Goal: Information Seeking & Learning: Learn about a topic

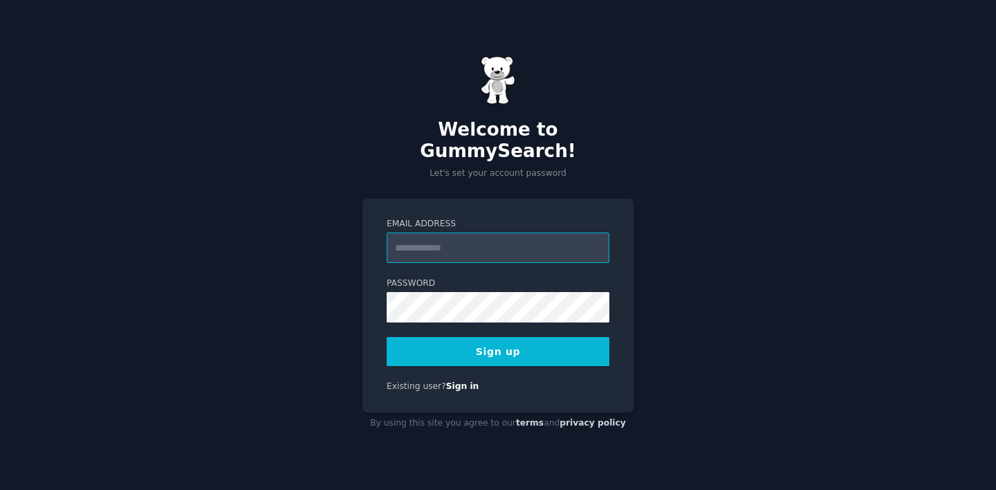
click at [441, 236] on input "Email Address" at bounding box center [498, 247] width 223 height 30
click at [335, 240] on div "Welcome to GummySearch! Let's set your account password Email Address Password …" at bounding box center [498, 245] width 996 height 490
click at [452, 238] on input "Email Address" at bounding box center [498, 247] width 223 height 30
type input "**********"
click at [523, 344] on button "Sign up" at bounding box center [498, 351] width 223 height 29
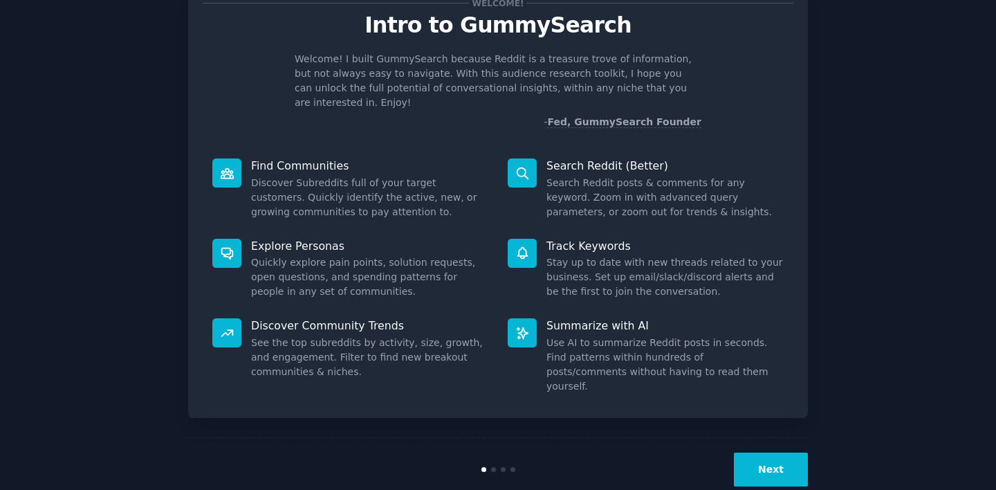
scroll to position [51, 0]
click at [785, 456] on div "Next" at bounding box center [498, 468] width 620 height 64
click at [784, 452] on button "Next" at bounding box center [771, 469] width 74 height 34
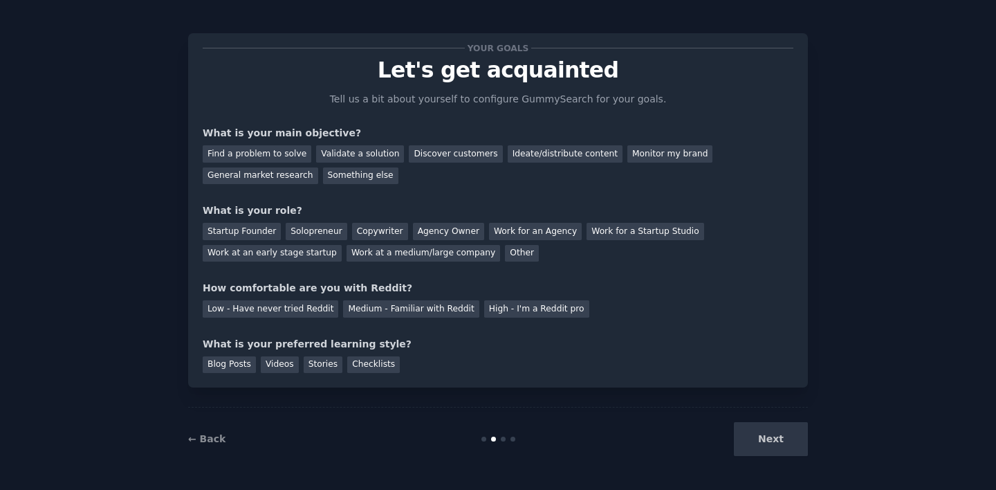
scroll to position [6, 0]
click at [772, 431] on div "Next" at bounding box center [704, 439] width 207 height 34
click at [263, 153] on div "Find a problem to solve" at bounding box center [257, 153] width 109 height 17
click at [237, 237] on div "Startup Founder" at bounding box center [242, 231] width 78 height 17
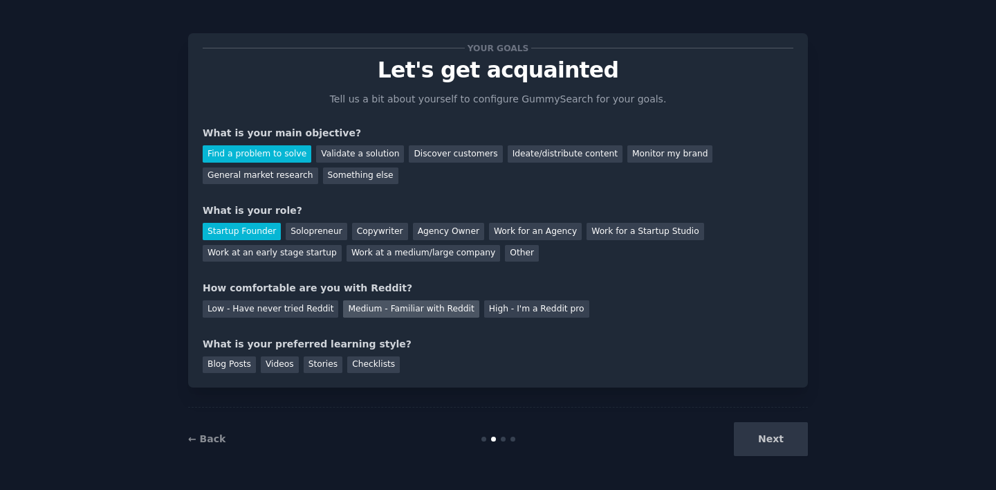
click at [418, 306] on div "Medium - Familiar with Reddit" at bounding box center [411, 308] width 136 height 17
click at [266, 362] on div "Videos" at bounding box center [280, 364] width 38 height 17
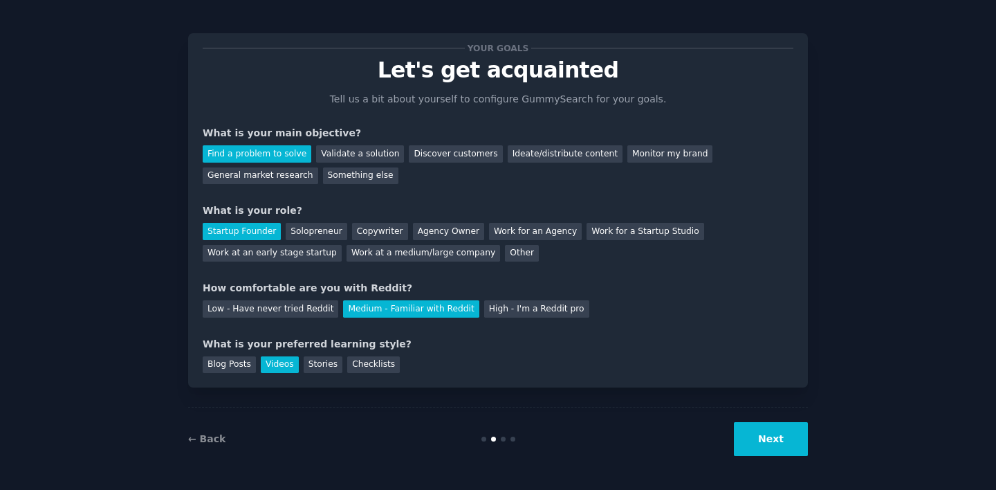
click at [772, 443] on button "Next" at bounding box center [771, 439] width 74 height 34
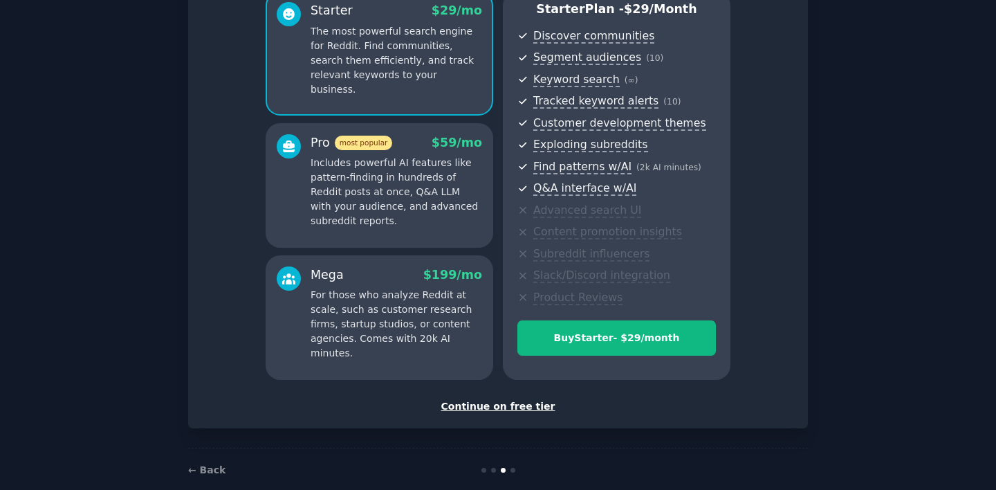
scroll to position [154, 0]
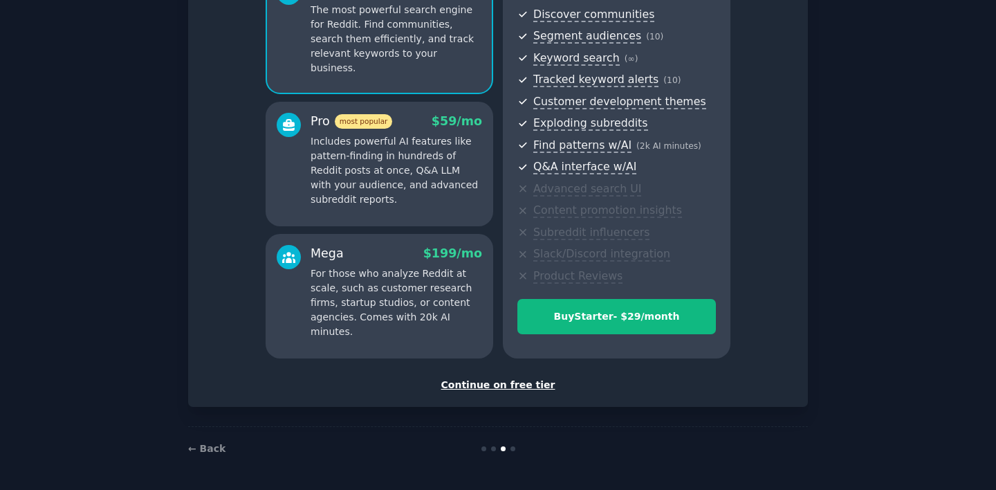
click at [496, 387] on div "Continue on free tier" at bounding box center [498, 385] width 590 height 15
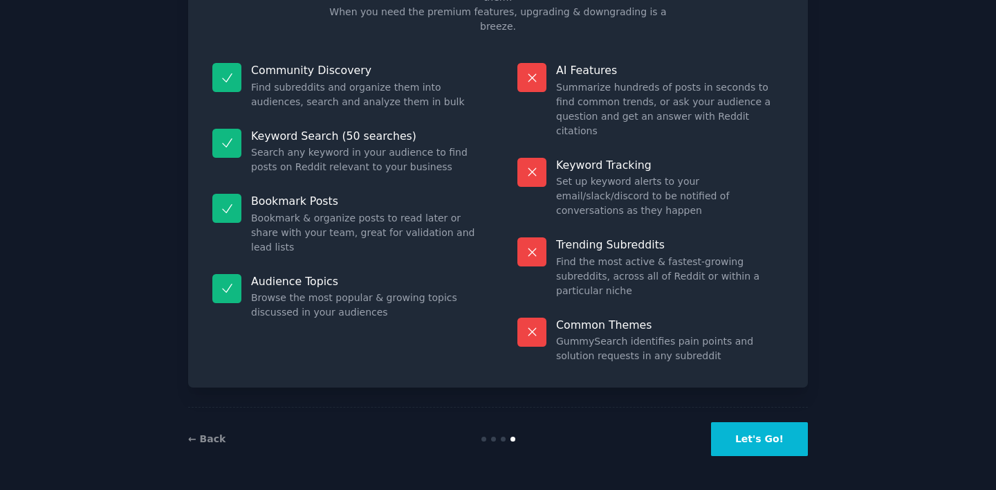
scroll to position [49, 0]
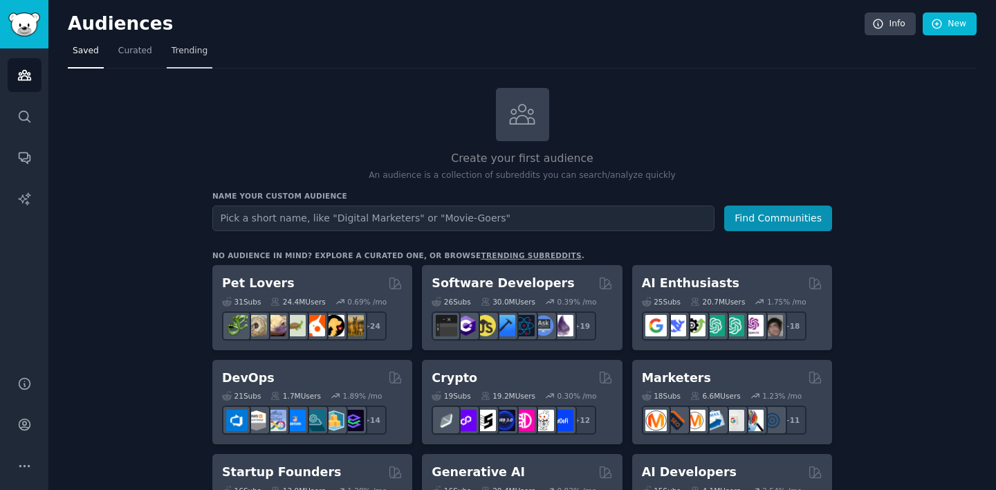
click at [186, 54] on span "Trending" at bounding box center [189, 51] width 36 height 12
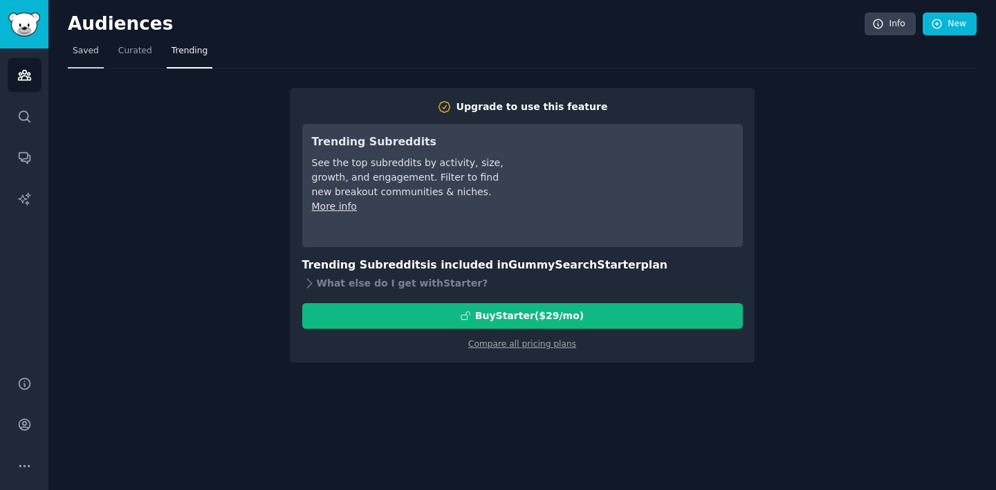
click at [90, 54] on span "Saved" at bounding box center [86, 51] width 26 height 12
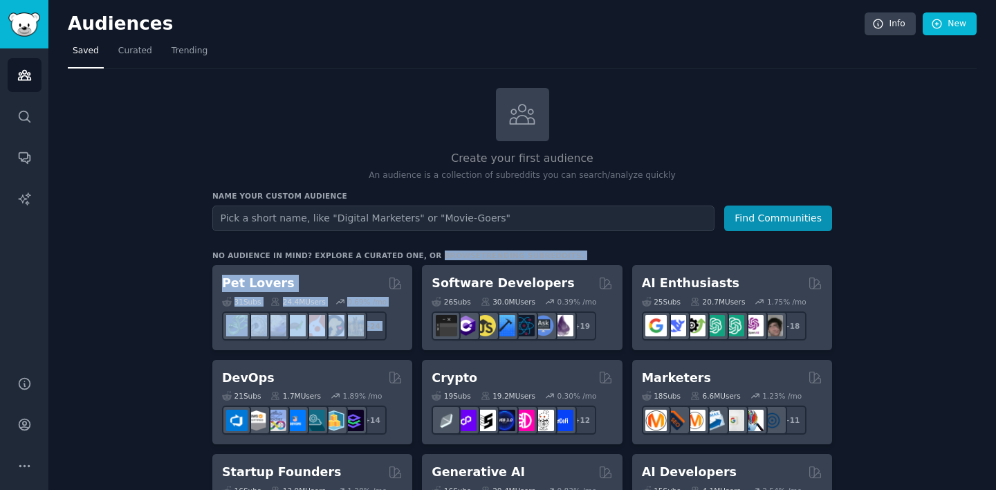
drag, startPoint x: 422, startPoint y: 252, endPoint x: 418, endPoint y: 260, distance: 8.4
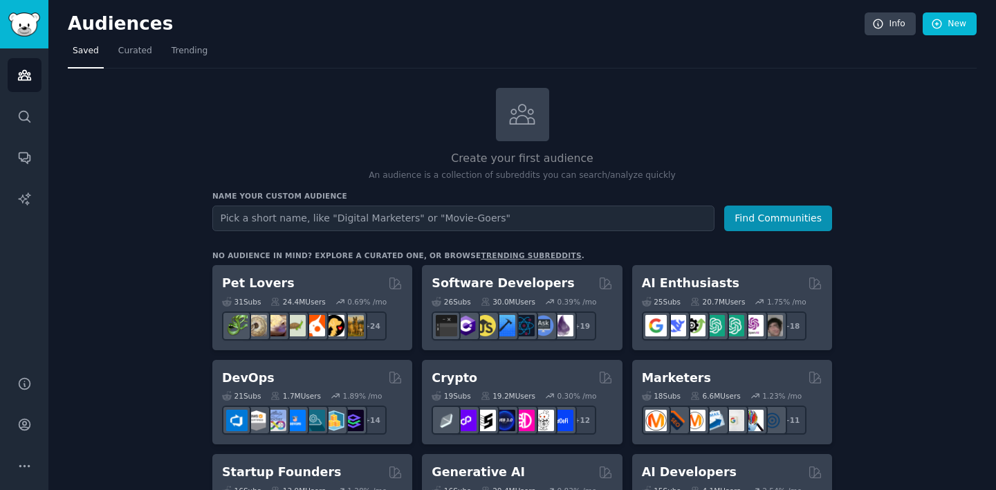
click at [490, 252] on link "trending subreddits" at bounding box center [531, 255] width 100 height 8
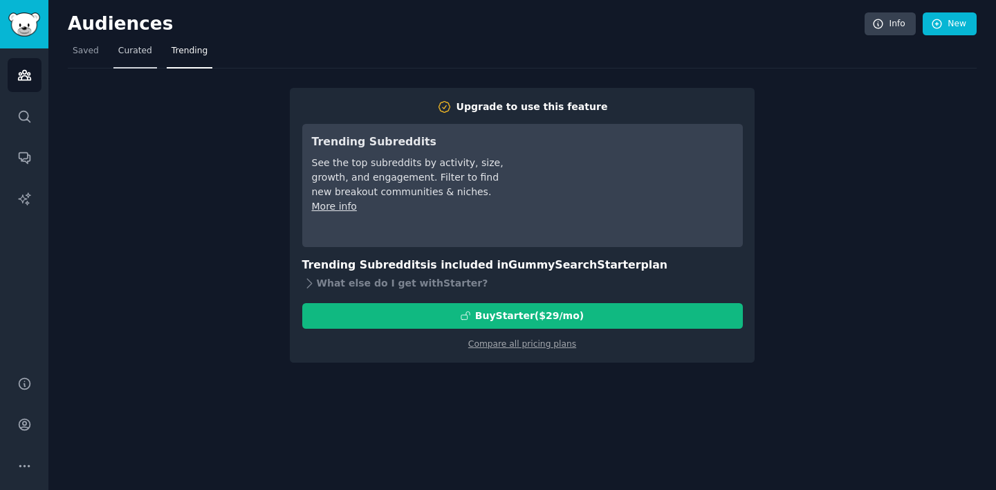
click at [132, 55] on span "Curated" at bounding box center [135, 51] width 34 height 12
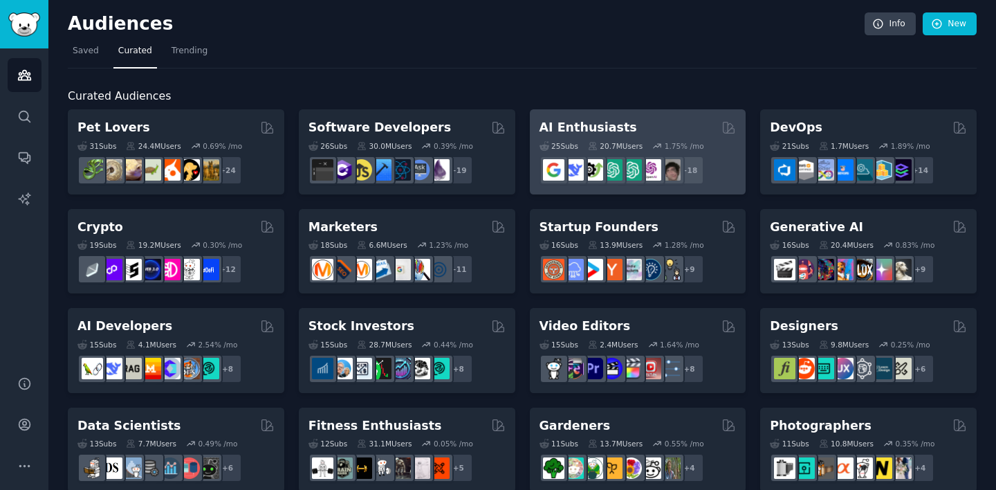
click at [597, 129] on h2 "AI Enthusiasts" at bounding box center [587, 127] width 97 height 17
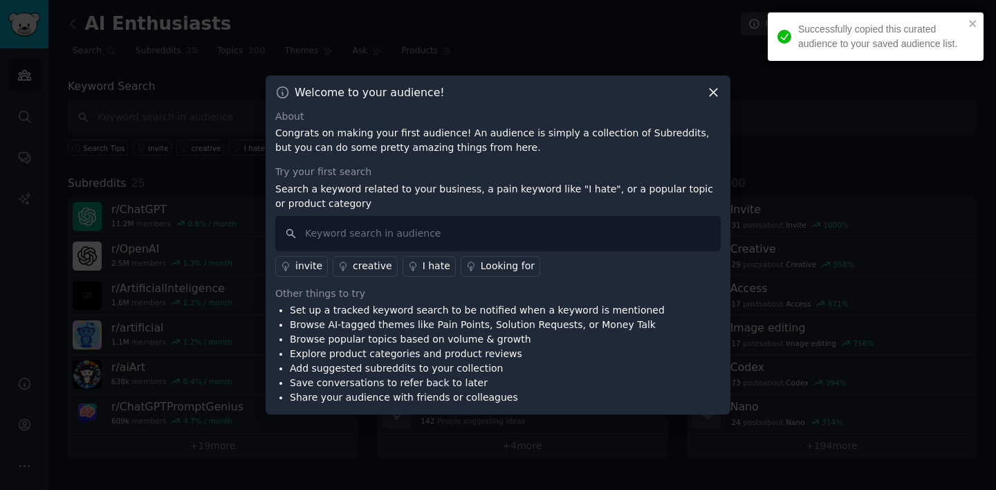
click at [707, 93] on icon at bounding box center [713, 92] width 15 height 15
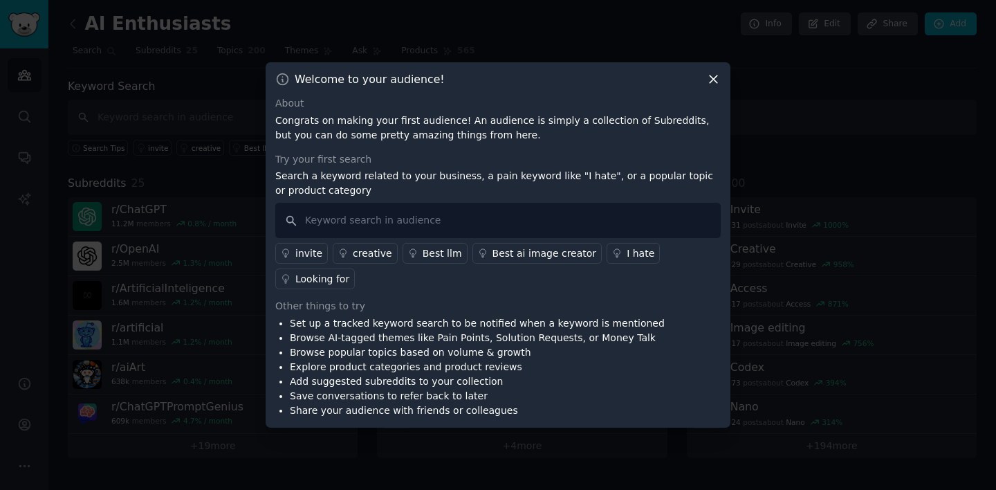
click at [714, 82] on icon at bounding box center [713, 79] width 15 height 15
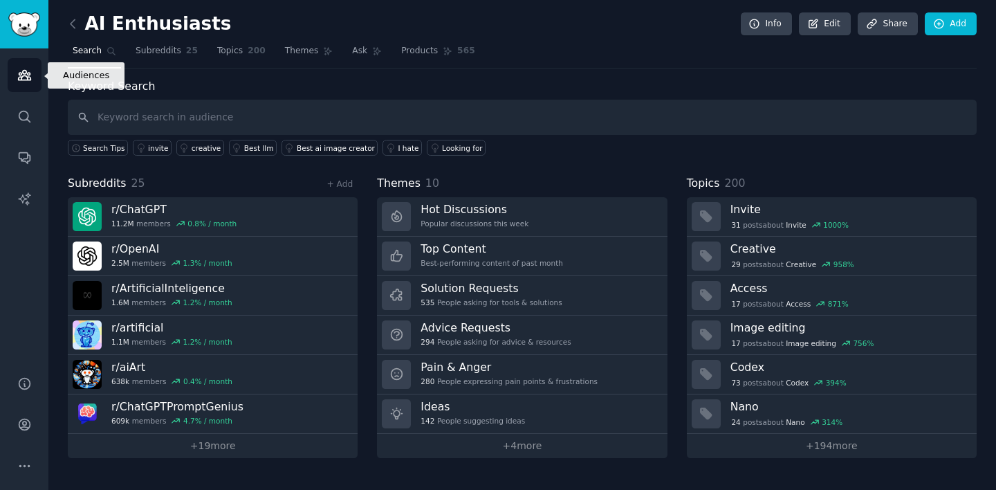
click at [21, 66] on link "Audiences" at bounding box center [25, 75] width 34 height 34
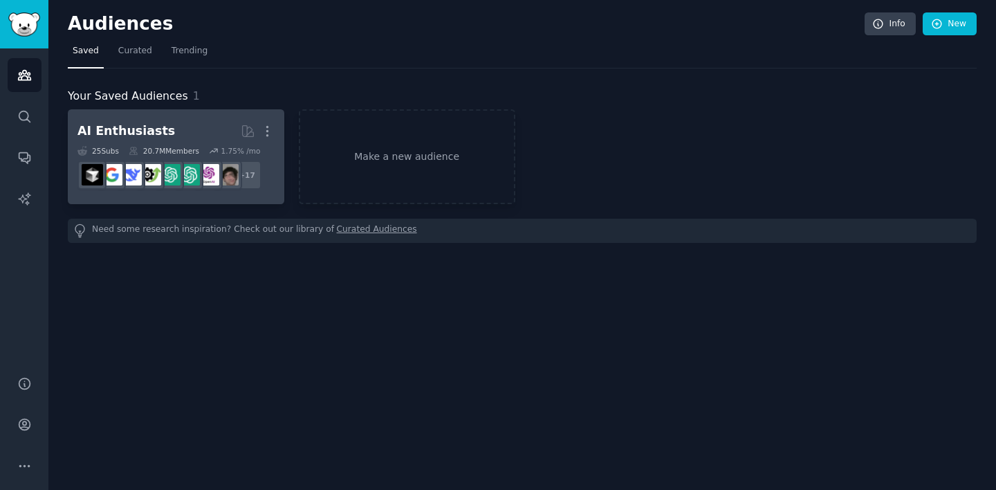
click at [165, 133] on h2 "AI Enthusiasts More" at bounding box center [175, 131] width 197 height 24
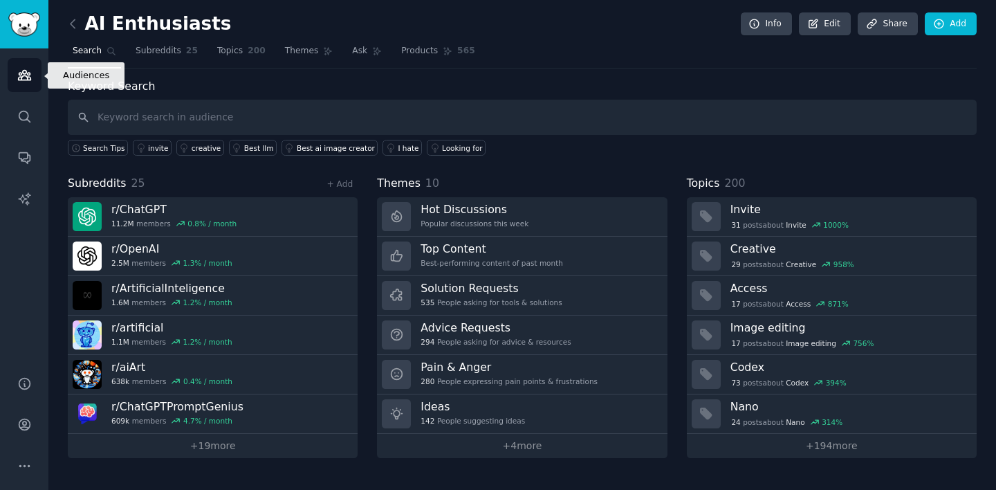
click at [33, 69] on link "Audiences" at bounding box center [25, 75] width 34 height 34
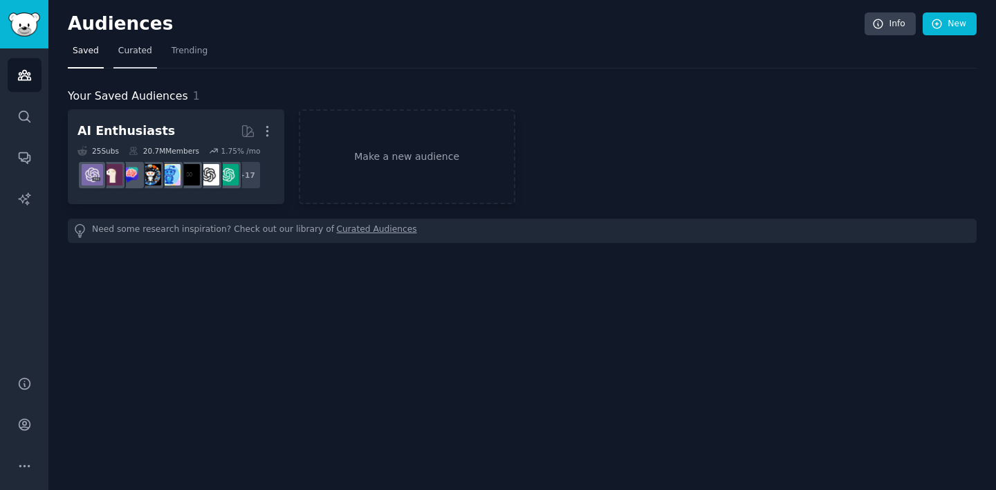
click at [137, 48] on span "Curated" at bounding box center [135, 51] width 34 height 12
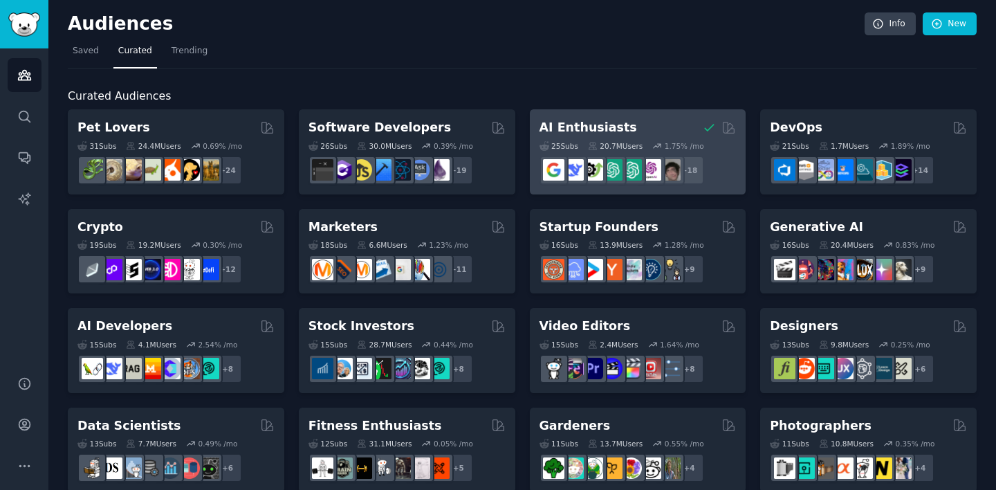
click at [588, 128] on h2 "AI Enthusiasts" at bounding box center [587, 127] width 97 height 17
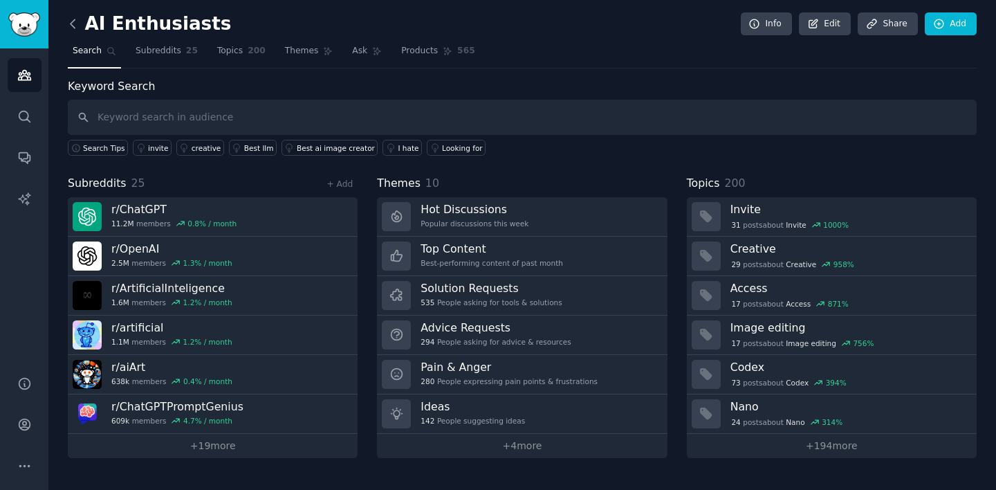
click at [73, 18] on icon at bounding box center [73, 24] width 15 height 15
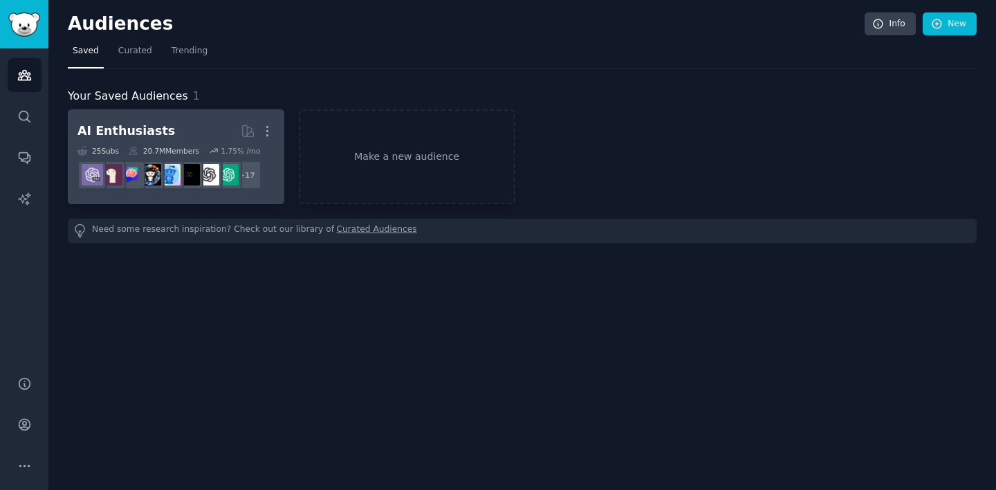
click at [153, 122] on h2 "AI Enthusiasts More" at bounding box center [175, 131] width 197 height 24
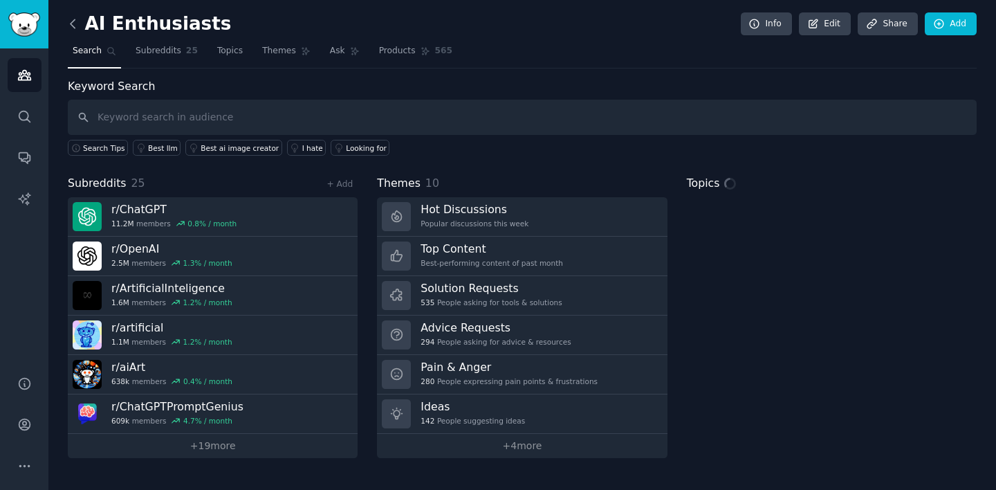
click at [70, 21] on icon at bounding box center [73, 24] width 15 height 15
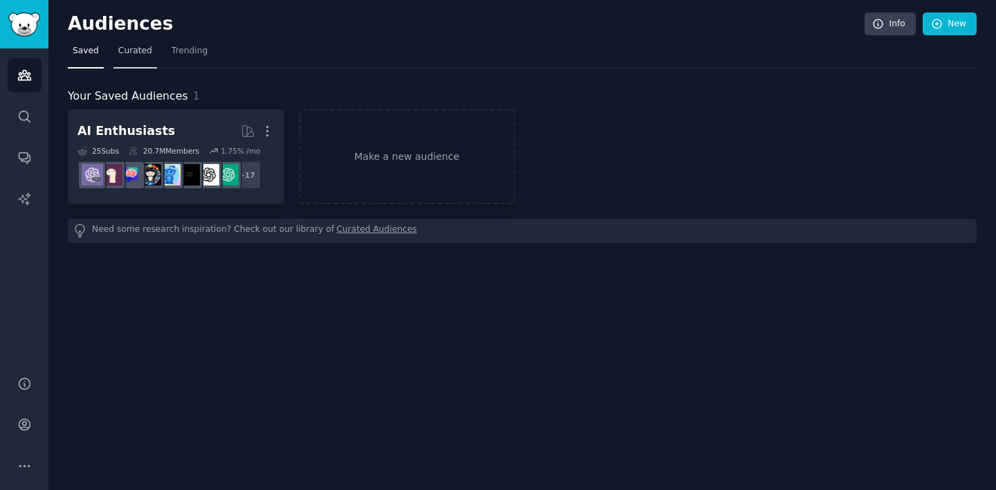
click at [141, 53] on span "Curated" at bounding box center [135, 51] width 34 height 12
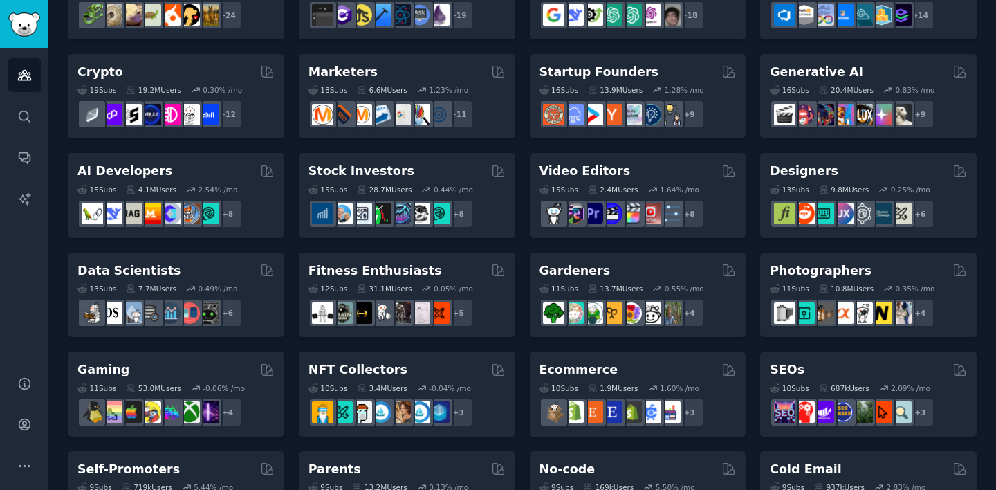
scroll to position [158, 0]
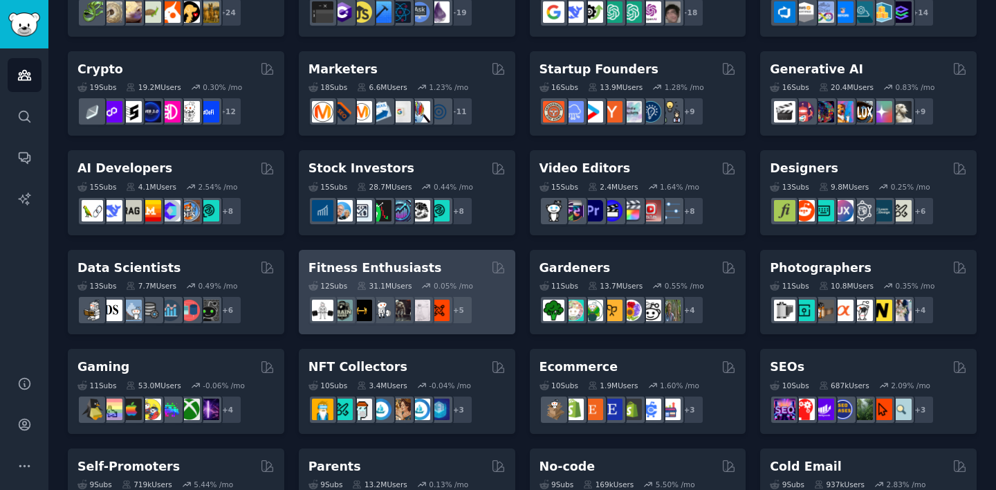
click at [423, 270] on div "Fitness Enthusiasts" at bounding box center [406, 267] width 197 height 17
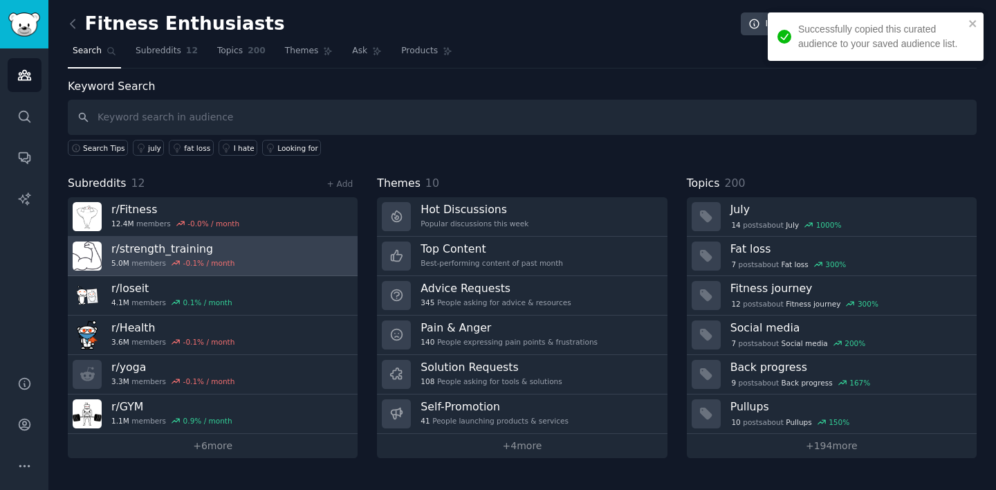
click at [274, 255] on link "r/ strength_training 5.0M members -0.1 % / month" at bounding box center [213, 255] width 290 height 39
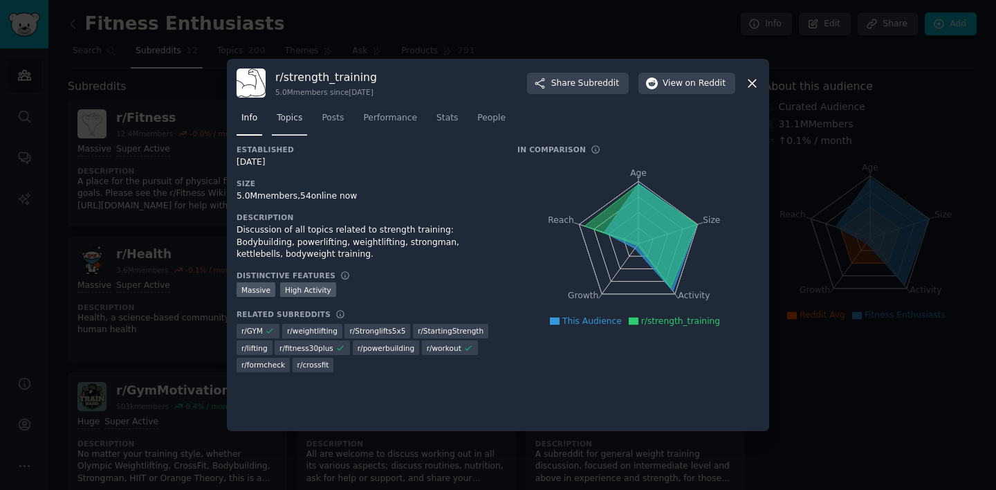
click at [297, 114] on span "Topics" at bounding box center [290, 118] width 26 height 12
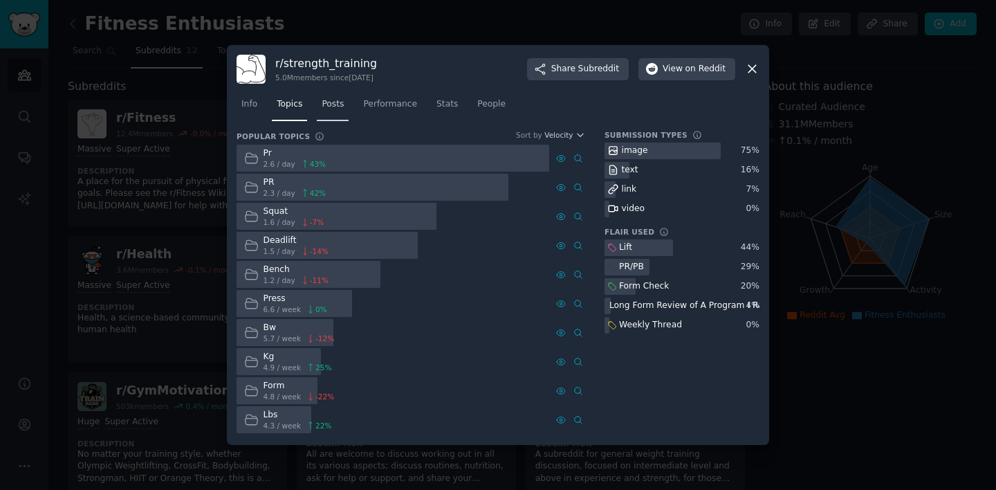
click at [341, 109] on span "Posts" at bounding box center [333, 104] width 22 height 12
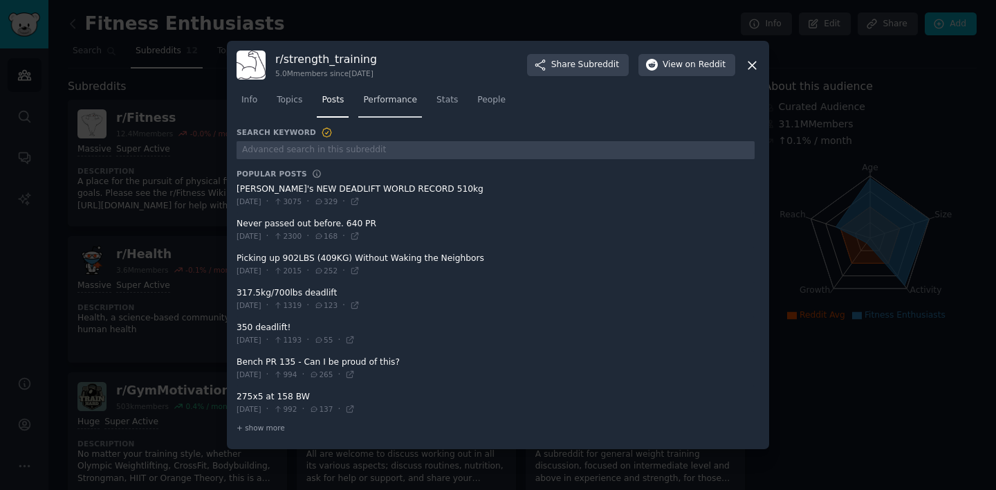
click at [409, 102] on span "Performance" at bounding box center [390, 100] width 54 height 12
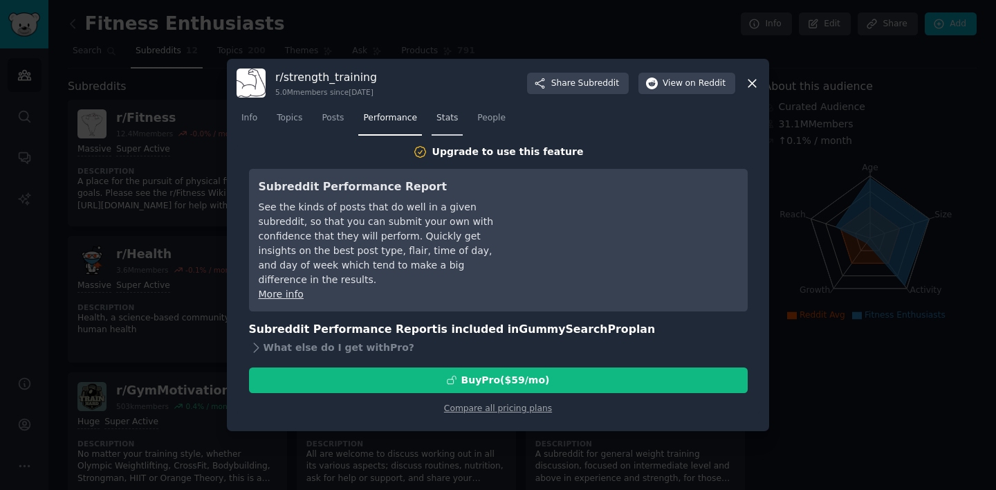
click at [450, 119] on span "Stats" at bounding box center [446, 118] width 21 height 12
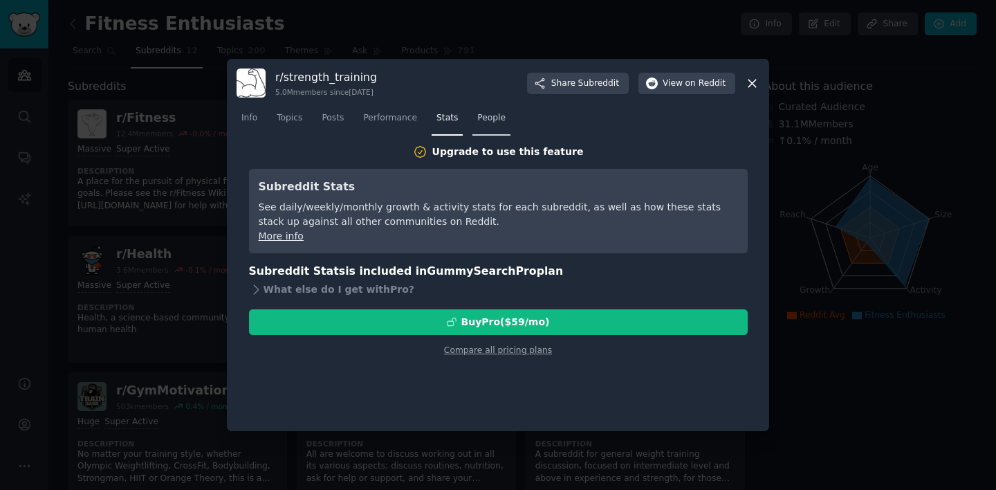
click at [491, 120] on span "People" at bounding box center [491, 118] width 28 height 12
click at [86, 204] on div at bounding box center [498, 245] width 996 height 490
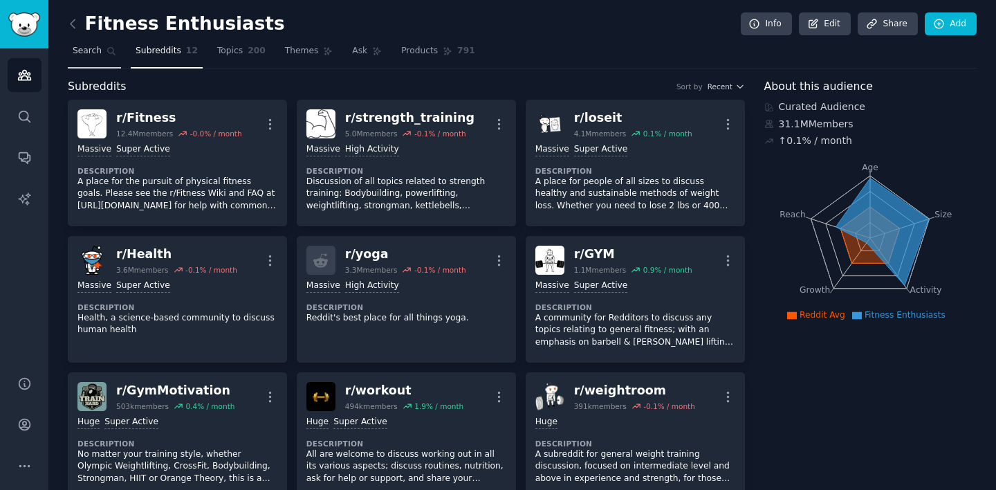
click at [97, 55] on span "Search" at bounding box center [87, 51] width 29 height 12
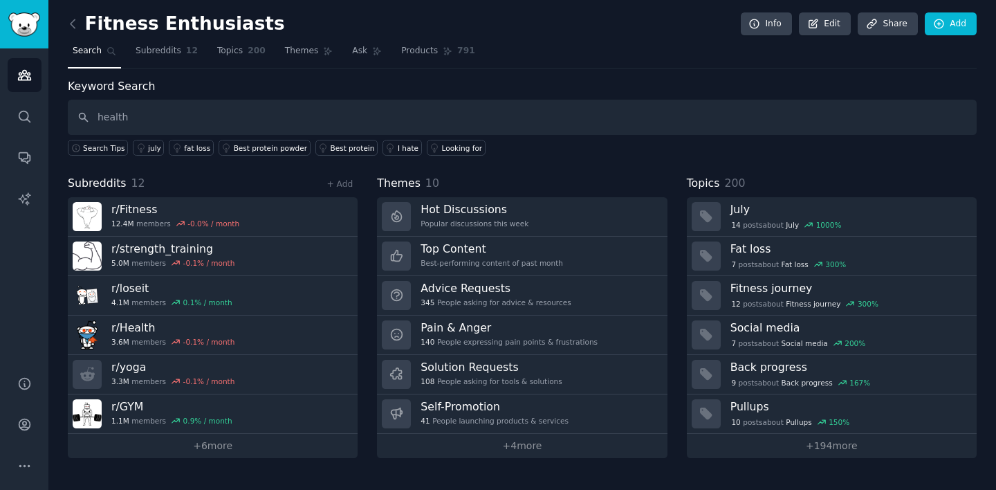
type input "health"
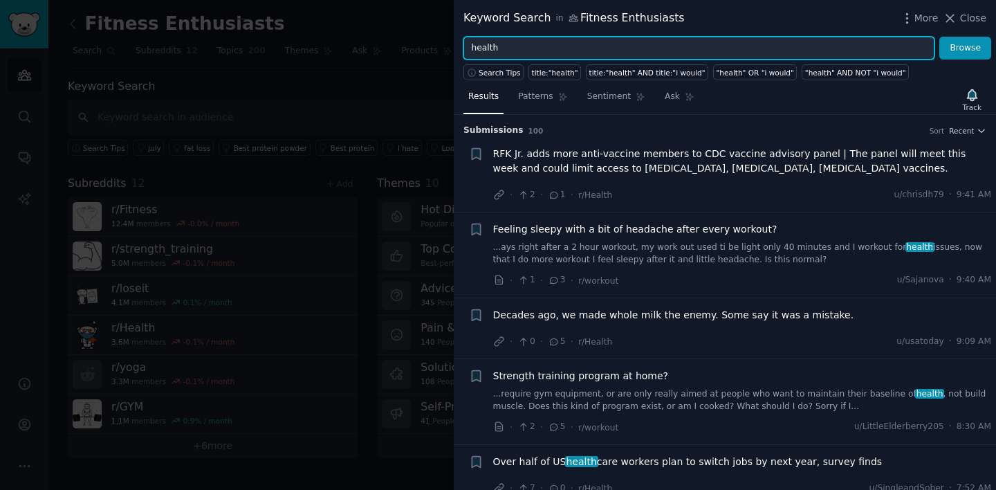
click at [547, 50] on input "health" at bounding box center [698, 49] width 471 height 24
type input "health management"
click at [939, 37] on button "Browse" at bounding box center [965, 49] width 52 height 24
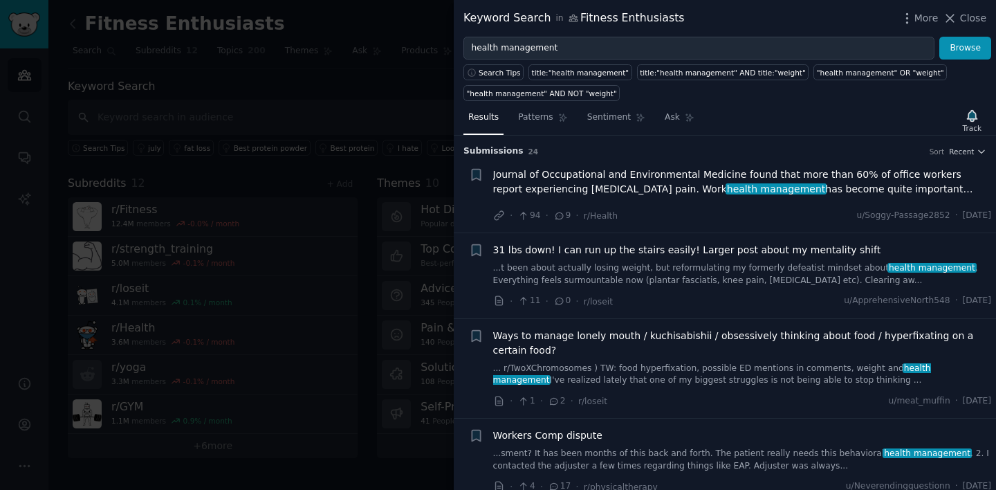
click at [292, 212] on div at bounding box center [498, 245] width 996 height 490
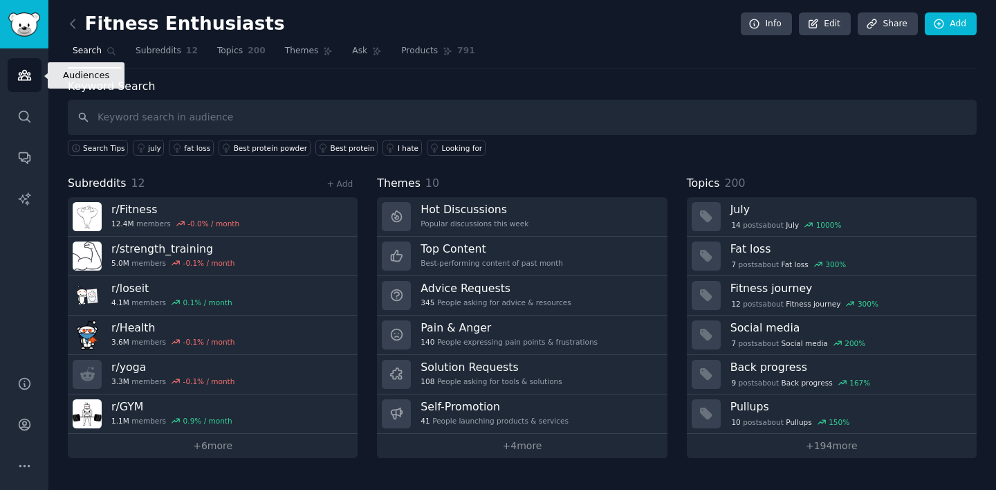
click at [32, 63] on link "Audiences" at bounding box center [25, 75] width 34 height 34
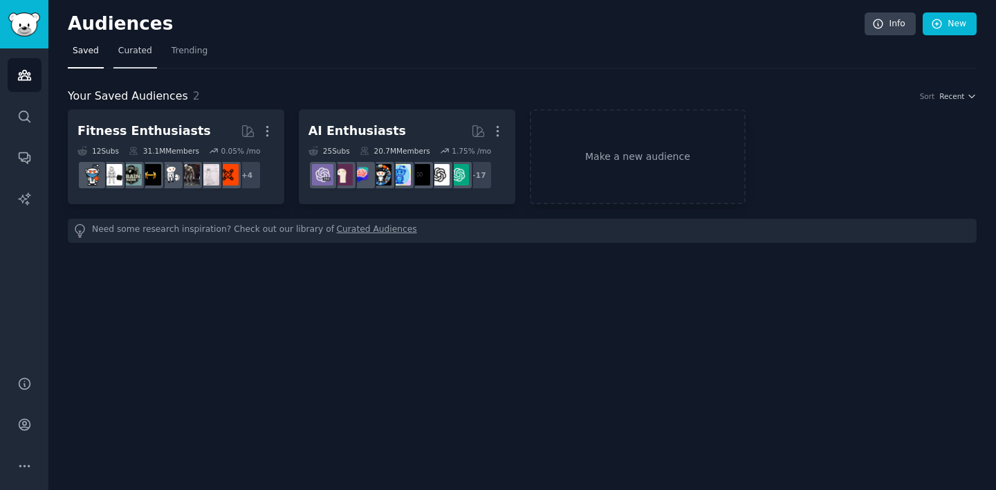
click at [139, 53] on span "Curated" at bounding box center [135, 51] width 34 height 12
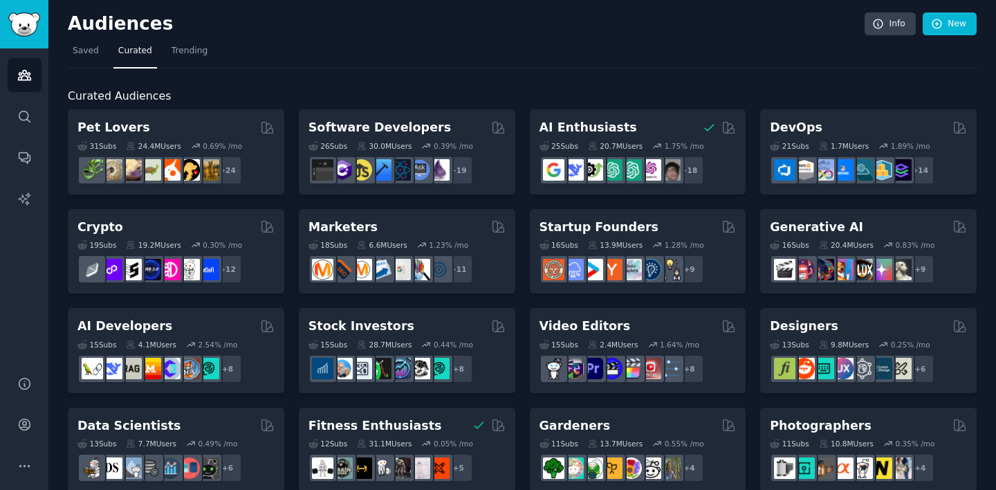
click at [103, 57] on nav "Saved Curated Trending" at bounding box center [522, 54] width 909 height 28
click at [35, 111] on link "Search" at bounding box center [25, 117] width 34 height 34
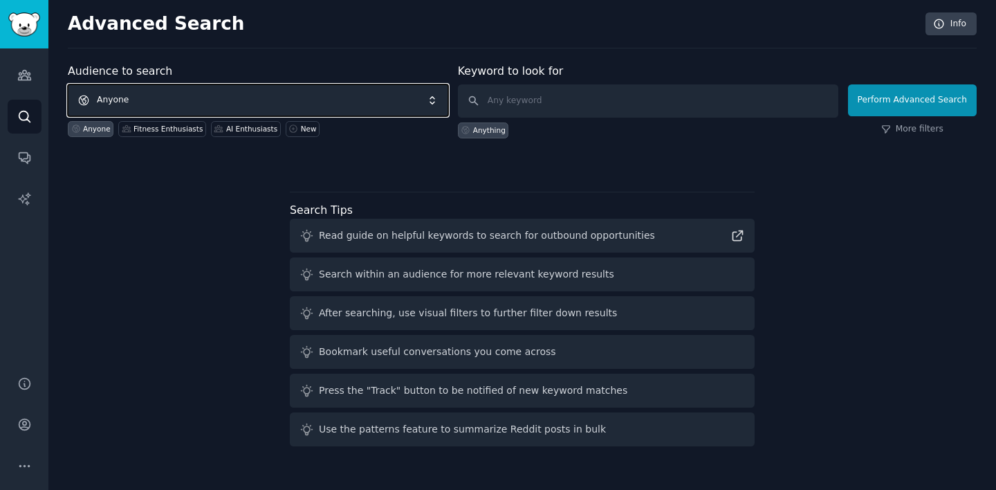
click at [150, 92] on span "Anyone" at bounding box center [258, 100] width 380 height 32
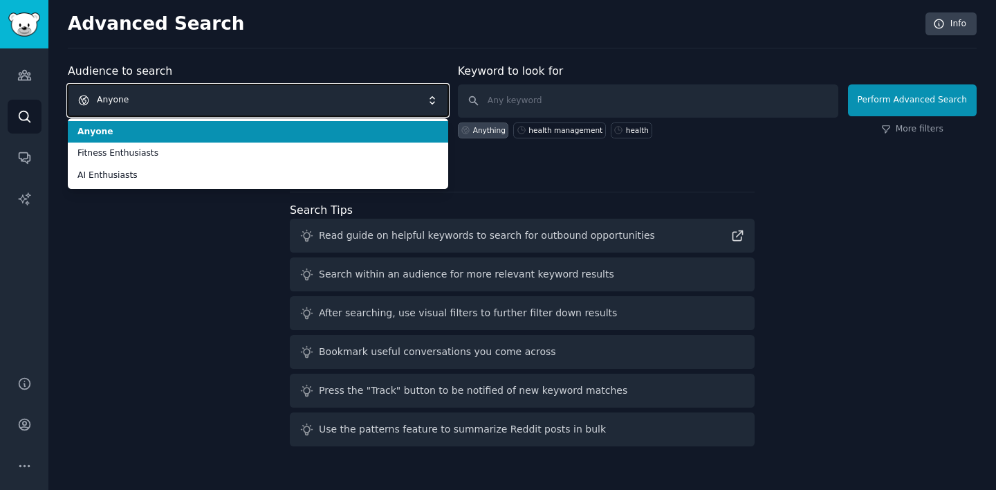
click at [150, 95] on span "Anyone" at bounding box center [258, 100] width 380 height 32
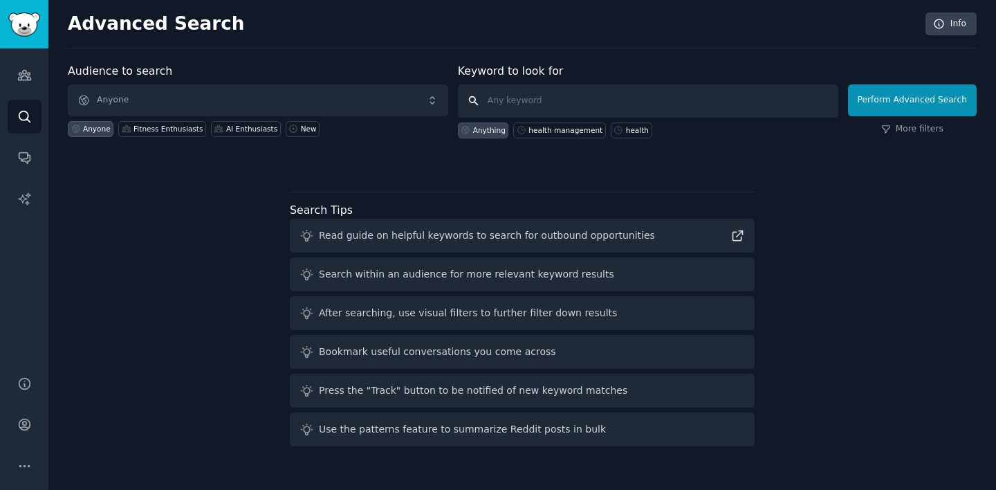
click at [524, 102] on input "text" at bounding box center [648, 100] width 380 height 33
type input "health management"
click button "Perform Advanced Search" at bounding box center [912, 100] width 129 height 32
